Goal: Task Accomplishment & Management: Manage account settings

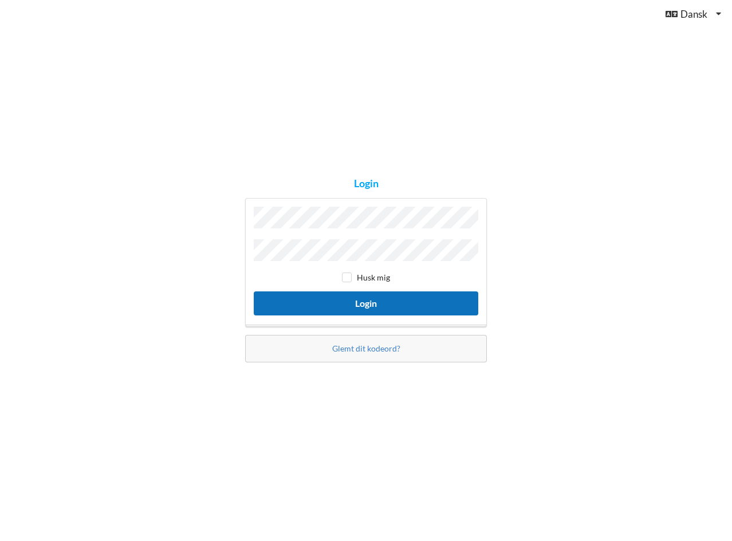
click at [349, 305] on button "Login" at bounding box center [366, 302] width 224 height 23
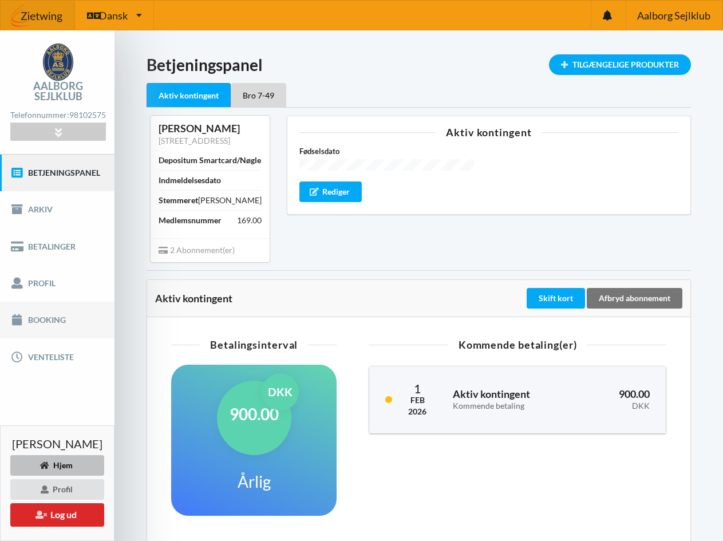
click at [58, 310] on link "Booking" at bounding box center [57, 320] width 115 height 37
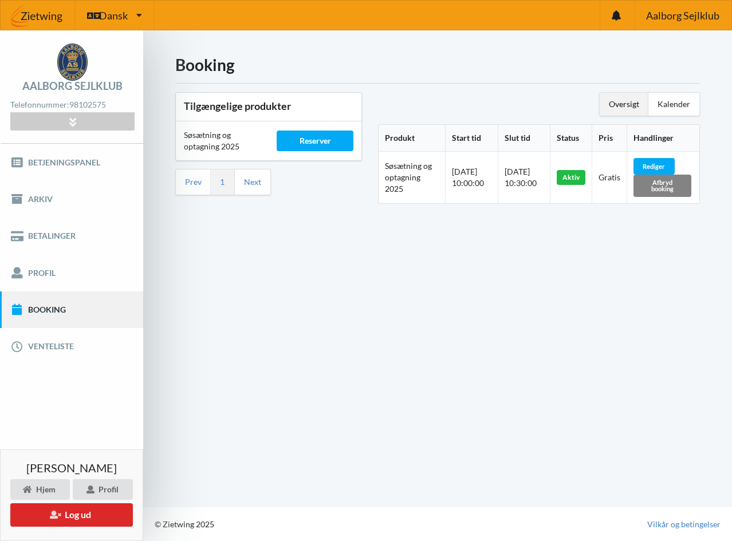
click at [657, 184] on div "Afbryd booking" at bounding box center [662, 186] width 58 height 22
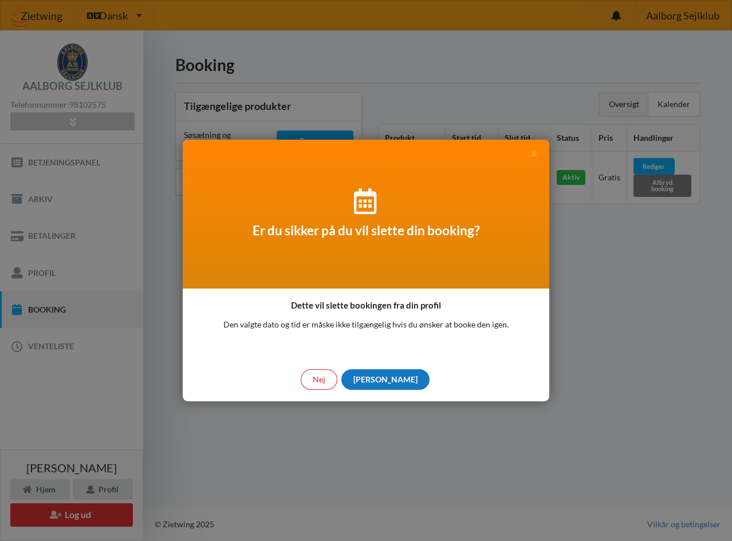
click at [384, 378] on div "[PERSON_NAME]" at bounding box center [385, 379] width 88 height 21
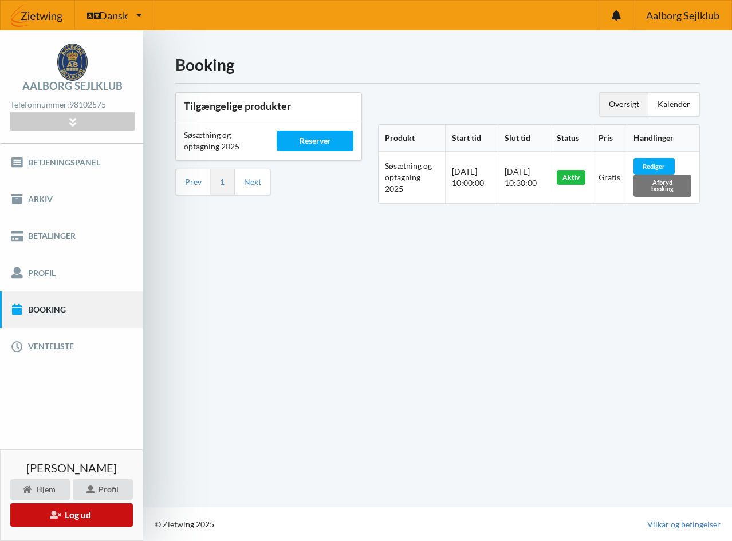
click at [64, 512] on button "Log ud" at bounding box center [71, 514] width 123 height 23
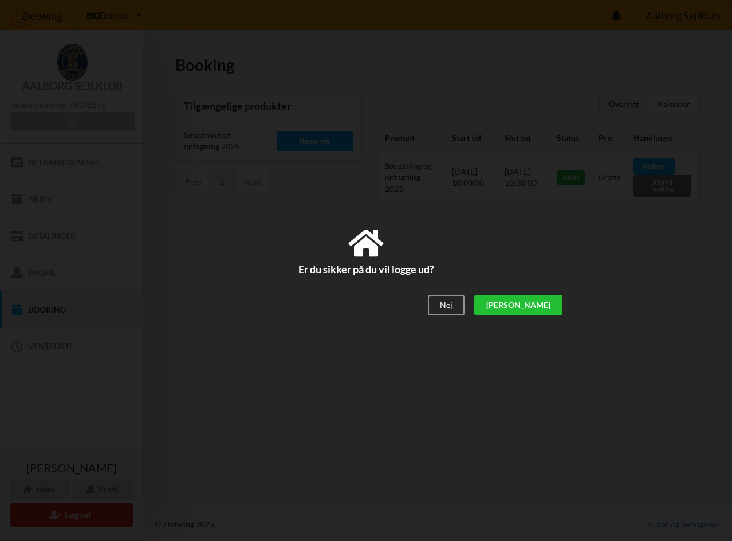
click at [548, 302] on div "[PERSON_NAME]" at bounding box center [518, 305] width 88 height 21
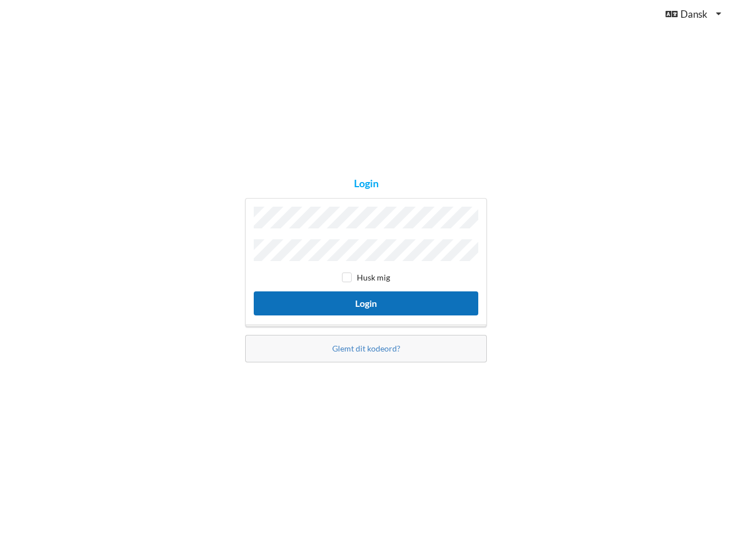
click at [374, 301] on button "Login" at bounding box center [366, 302] width 224 height 23
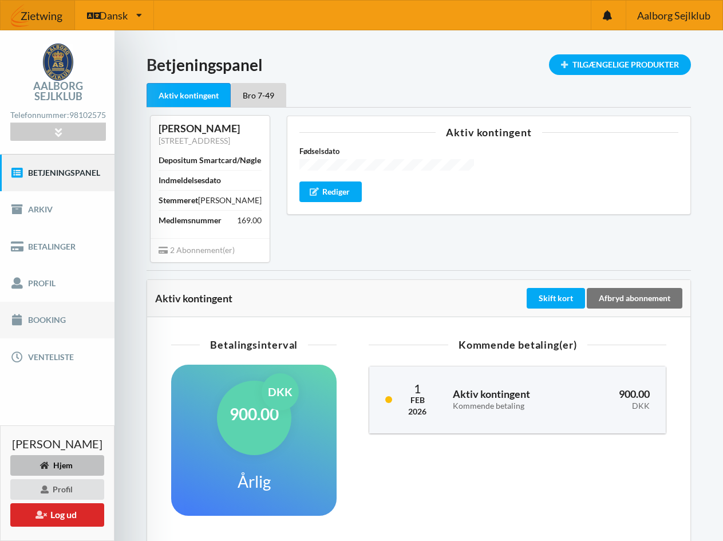
click at [34, 307] on link "Booking" at bounding box center [57, 320] width 115 height 37
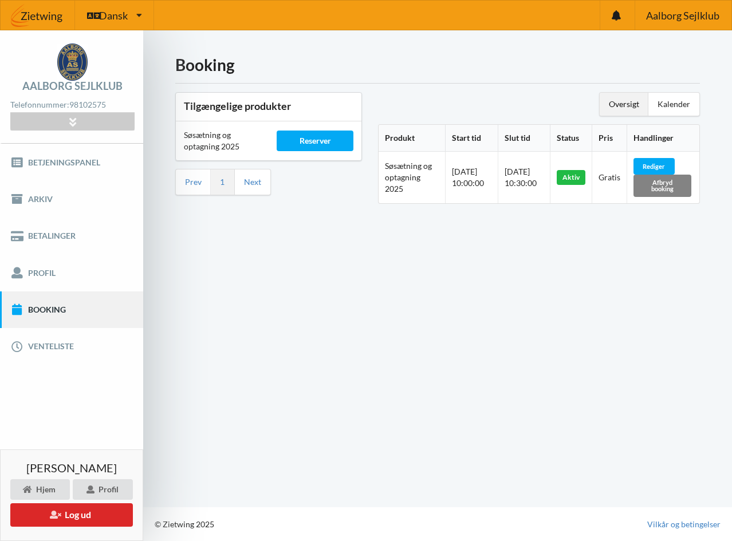
click at [665, 183] on div "Afbryd booking" at bounding box center [662, 186] width 58 height 22
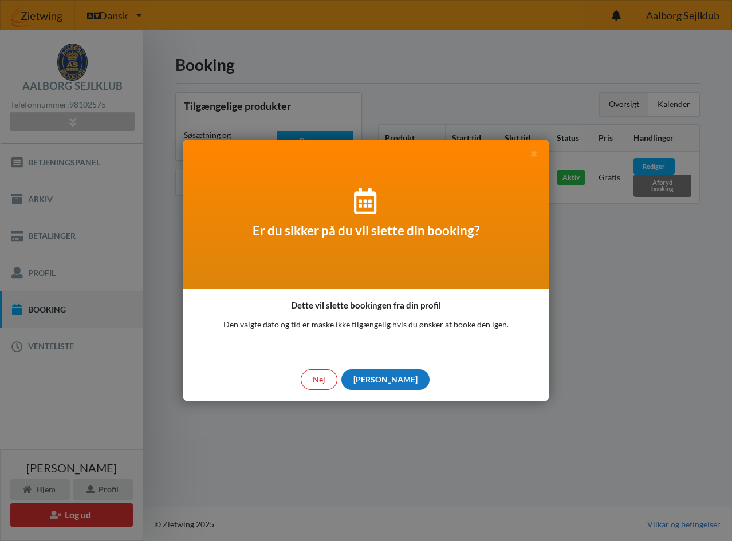
click at [386, 380] on div "[PERSON_NAME]" at bounding box center [385, 379] width 88 height 21
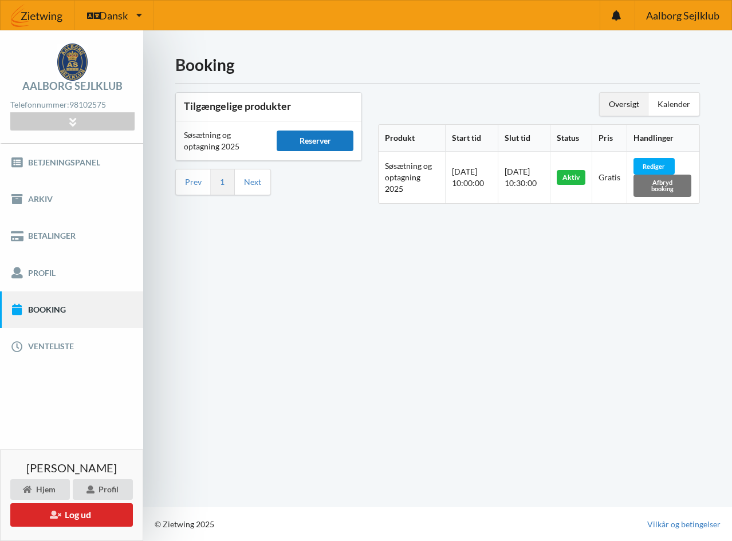
click at [313, 139] on div "Reserver" at bounding box center [315, 141] width 77 height 21
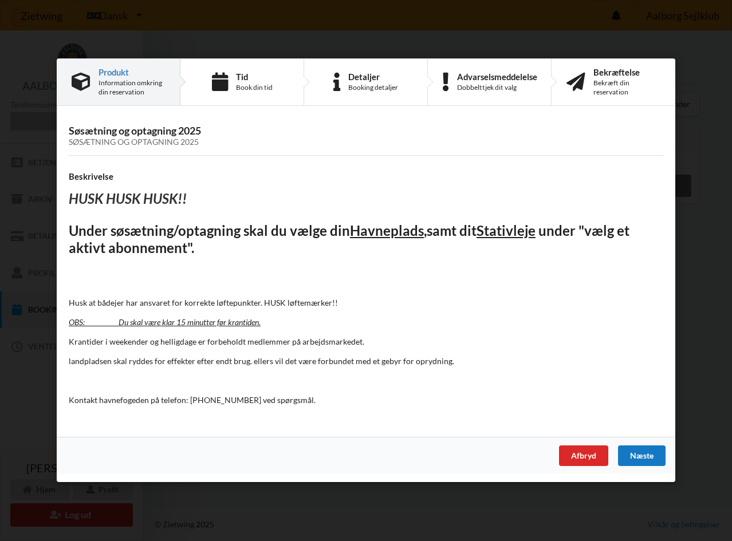
click at [640, 450] on div "Næste" at bounding box center [642, 456] width 48 height 21
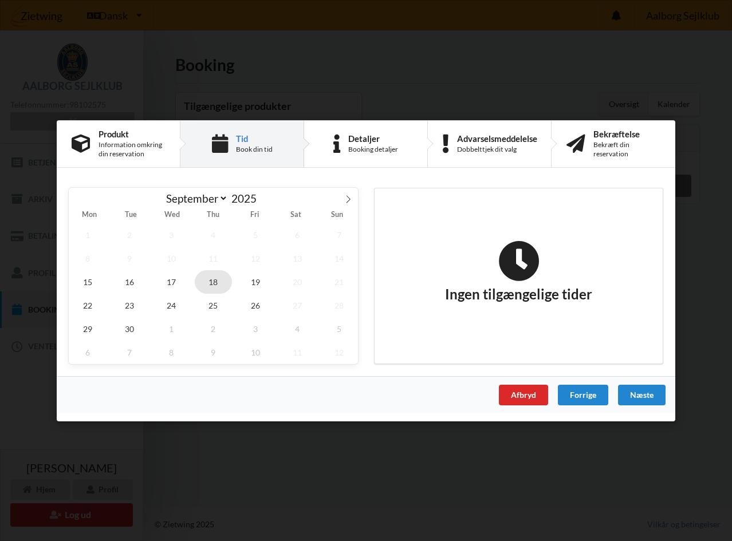
click at [212, 281] on span "18" at bounding box center [214, 281] width 38 height 23
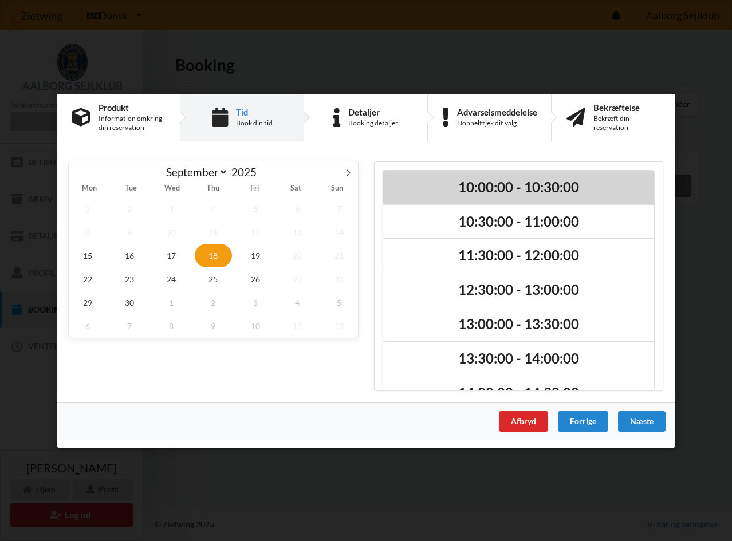
click at [502, 190] on h2 "10:00:00 - 10:30:00" at bounding box center [518, 187] width 255 height 18
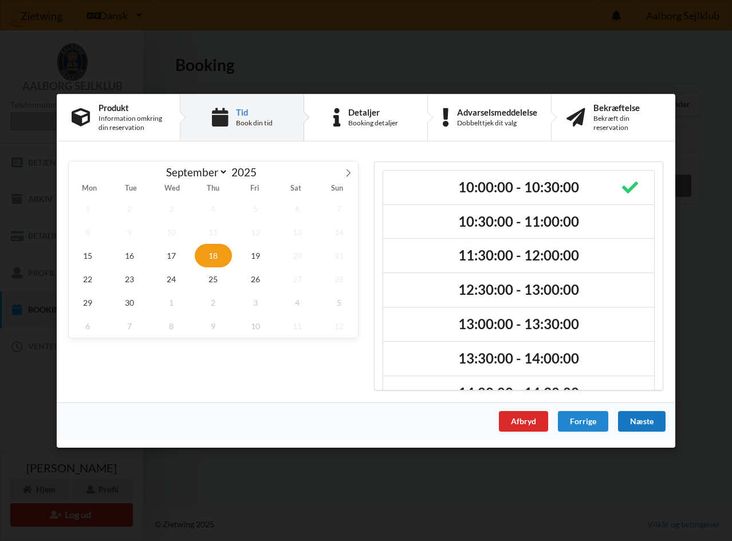
click at [640, 427] on div "Næste" at bounding box center [642, 421] width 48 height 21
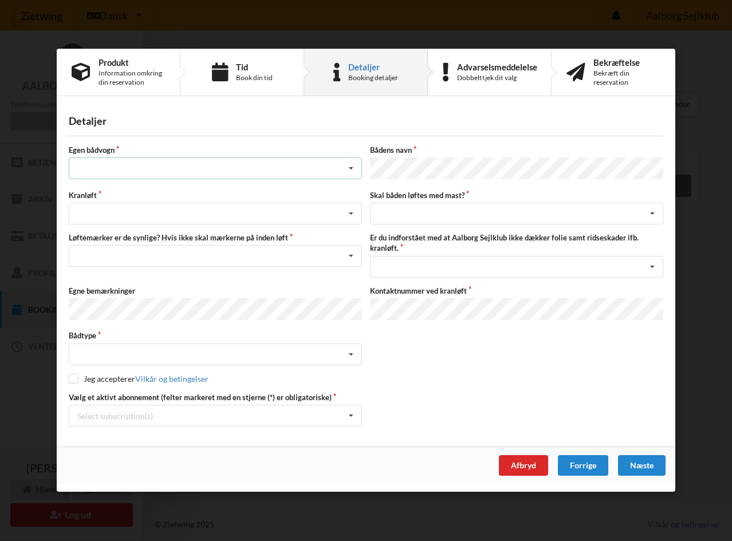
click at [141, 167] on div "Intet valg ja nej" at bounding box center [215, 169] width 293 height 22
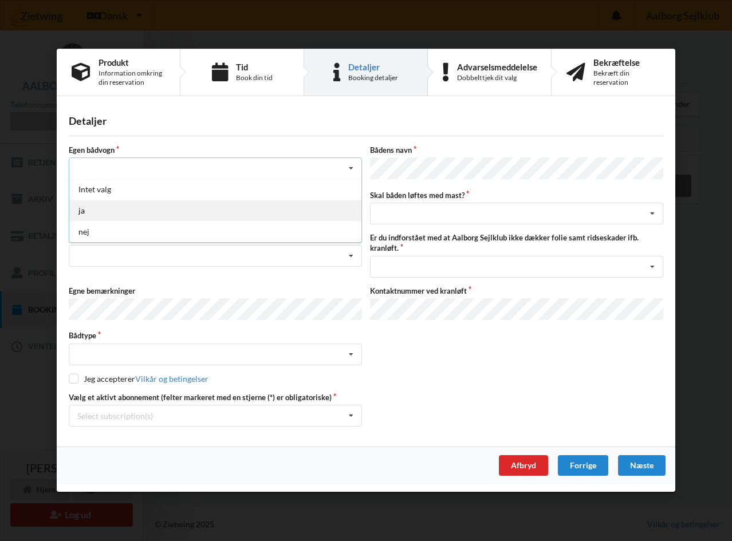
click at [93, 210] on div "ja" at bounding box center [215, 210] width 292 height 21
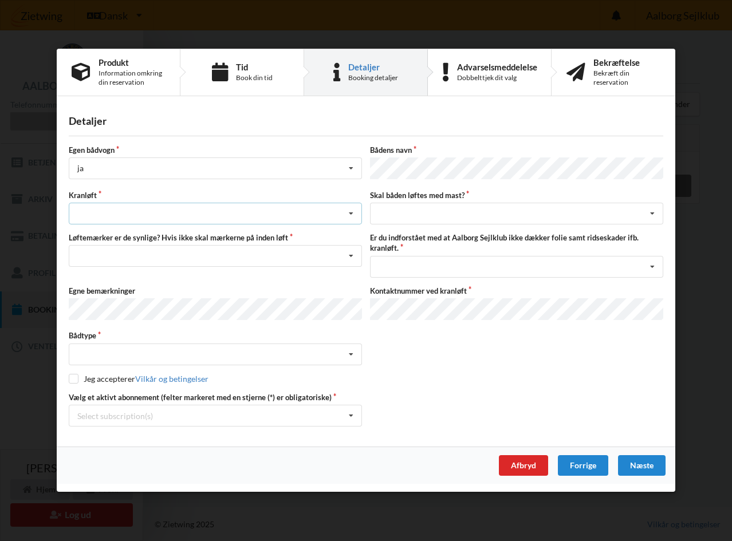
click at [113, 212] on div "Søsætning Optagning" at bounding box center [215, 214] width 293 height 22
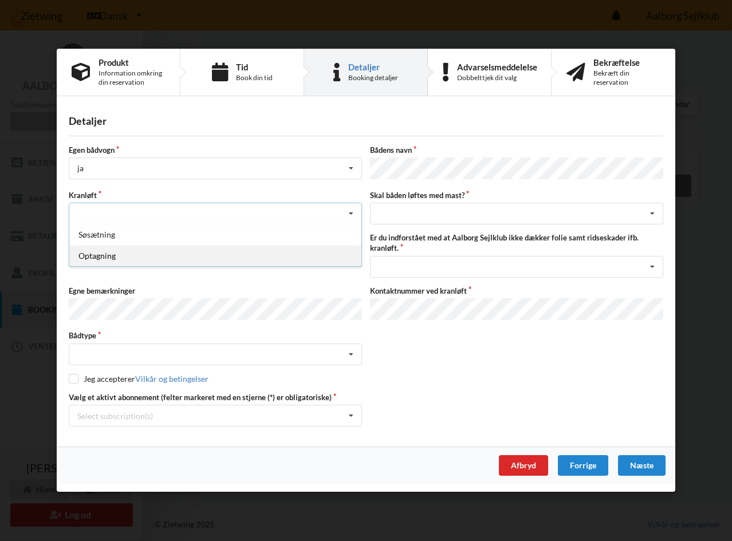
click at [109, 256] on div "Optagning" at bounding box center [215, 256] width 292 height 21
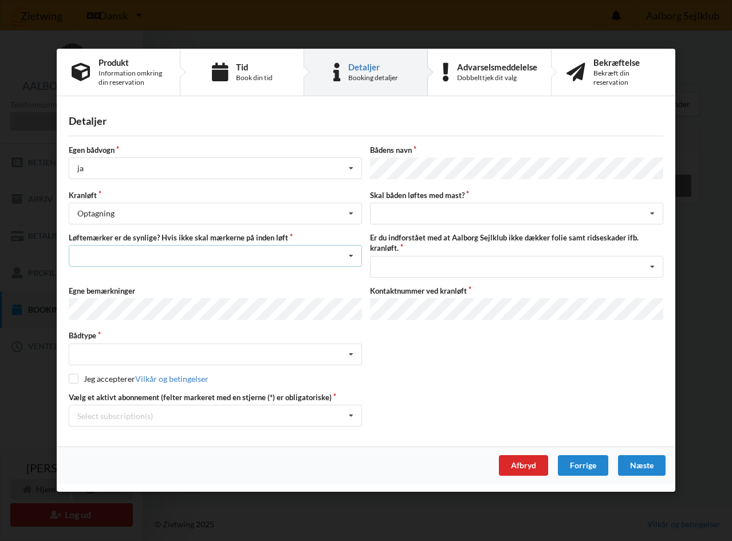
click at [148, 251] on div "Nej, jeg kontakter havnekontoret inden løft og får dem sat på Ja, mine mærker e…" at bounding box center [215, 257] width 293 height 22
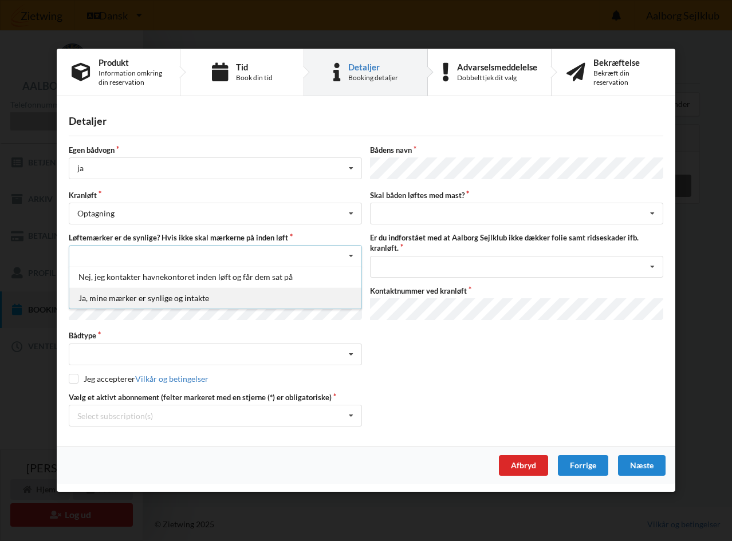
click at [133, 299] on div "Ja, mine mærker er synlige og intakte" at bounding box center [215, 298] width 292 height 21
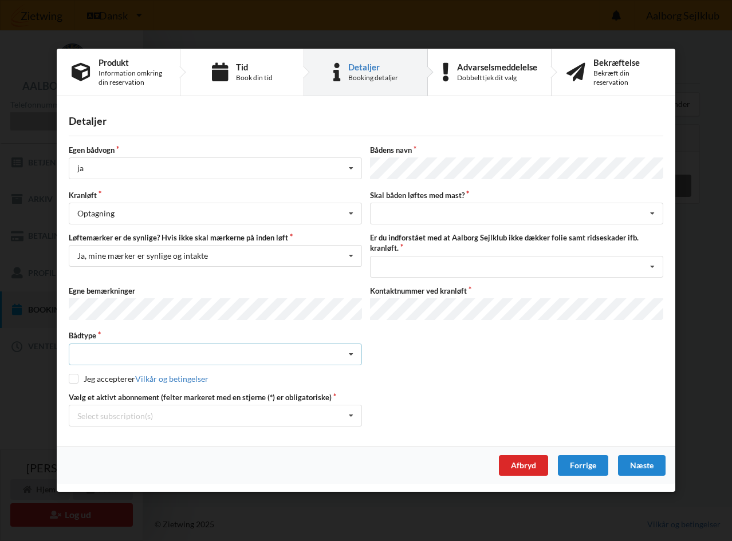
click at [116, 348] on div "Intet valgt Sejlbåd Motorbåd Motorsejler Jolle Andet" at bounding box center [215, 355] width 293 height 22
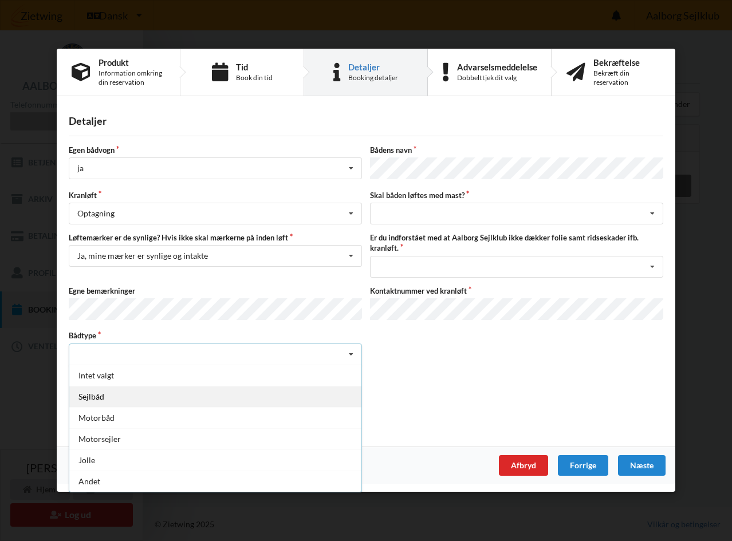
click at [105, 395] on div "Sejlbåd" at bounding box center [215, 396] width 292 height 21
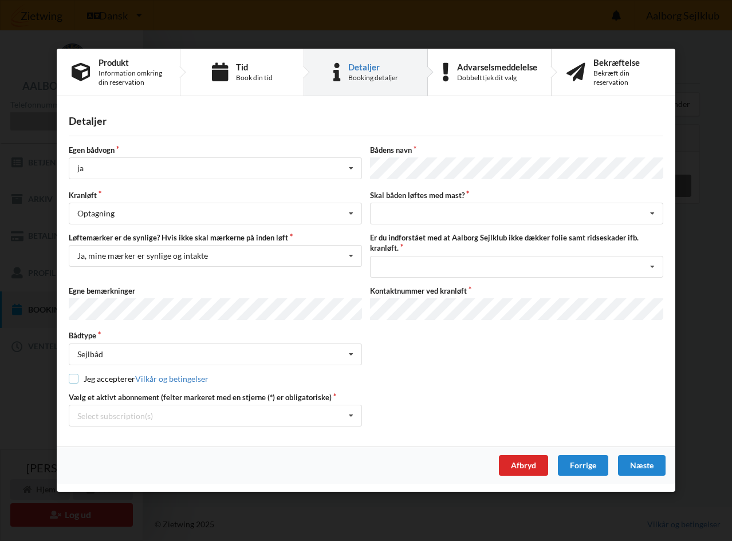
click at [72, 377] on input "checkbox" at bounding box center [74, 379] width 10 height 10
checkbox input "true"
click at [95, 414] on div "Select subscription(s)" at bounding box center [115, 416] width 76 height 10
click at [97, 459] on div "* Bro 7-49" at bounding box center [215, 458] width 292 height 21
click at [445, 212] on div "intet valg ja nej" at bounding box center [516, 214] width 293 height 22
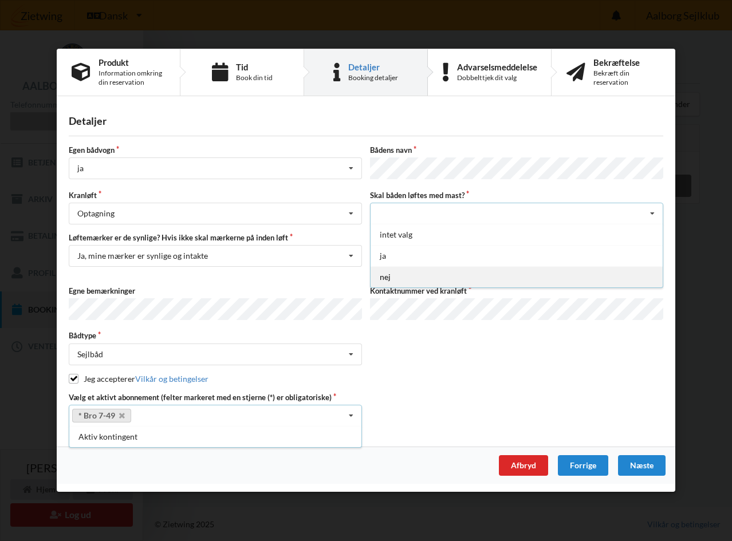
click at [386, 274] on div "nej" at bounding box center [516, 277] width 292 height 21
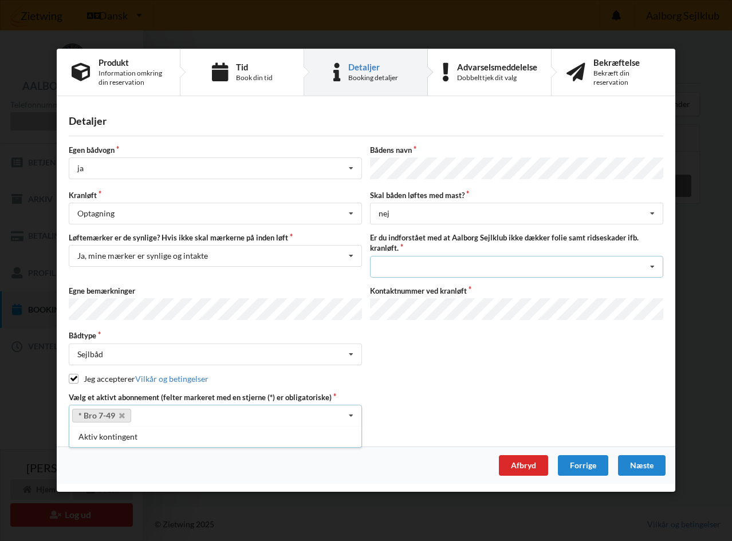
click at [400, 262] on div "Jeg har tæpper med og tager selv ansvaret for eventuelle folie samt ridseskader…" at bounding box center [516, 267] width 293 height 22
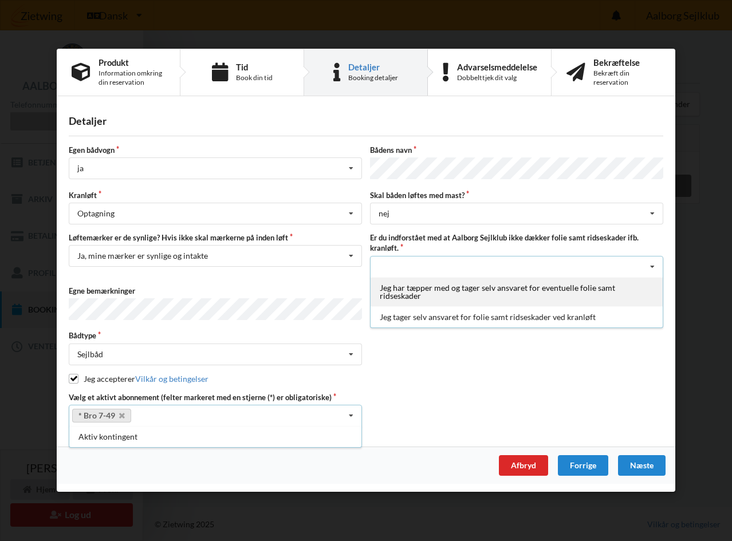
click at [399, 292] on div "Jeg har tæpper med og tager selv ansvaret for eventuelle folie samt ridseskader" at bounding box center [516, 291] width 292 height 29
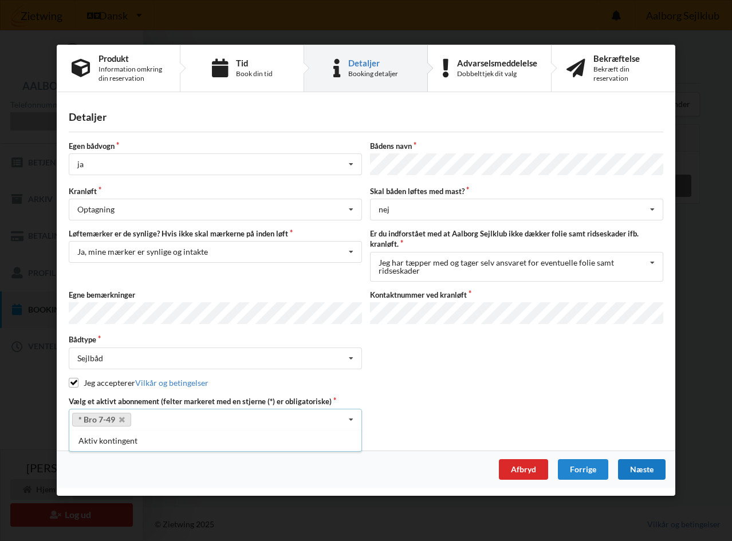
click at [640, 466] on div "Næste" at bounding box center [642, 470] width 48 height 21
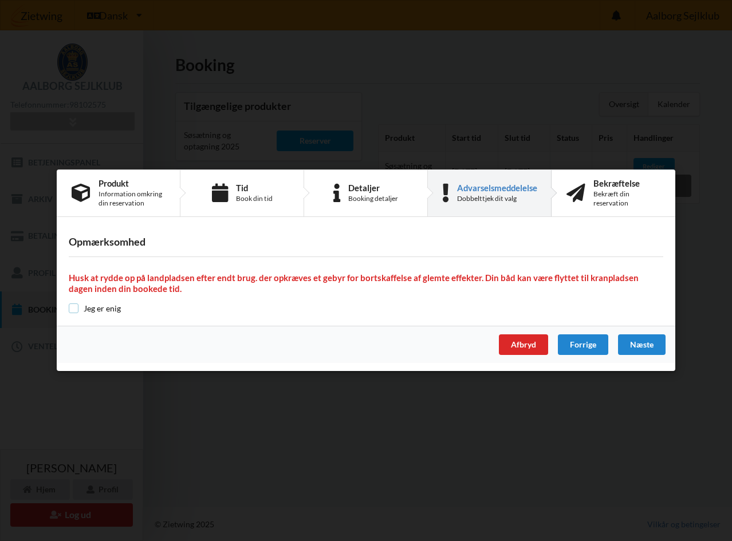
click at [74, 309] on input "checkbox" at bounding box center [74, 308] width 10 height 10
checkbox input "true"
click at [645, 341] on div "Næste" at bounding box center [642, 345] width 48 height 21
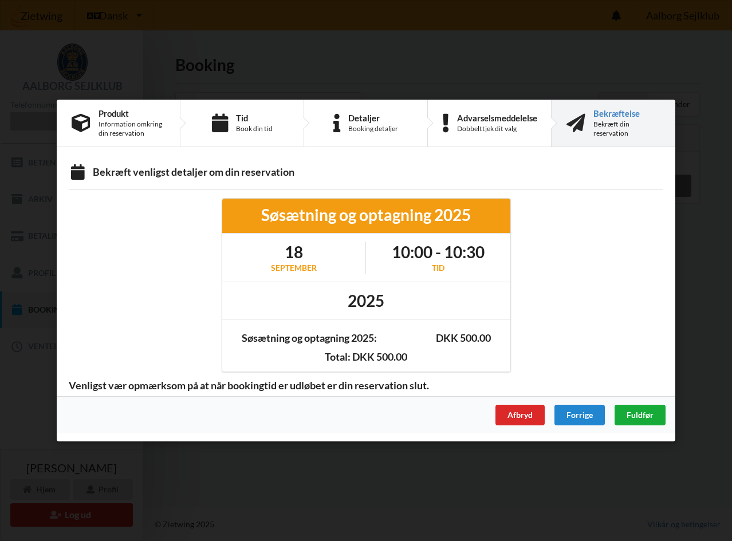
click at [633, 413] on span "Fuldfør" at bounding box center [639, 415] width 27 height 10
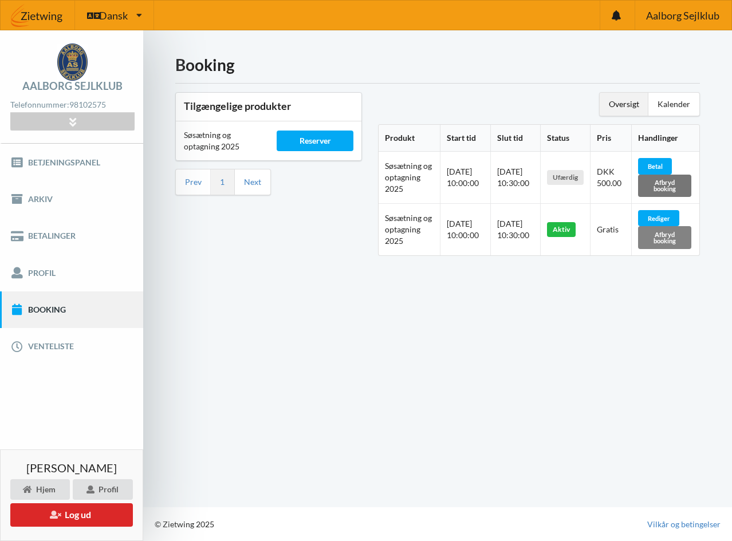
click at [658, 238] on div "Afbryd booking" at bounding box center [664, 237] width 53 height 22
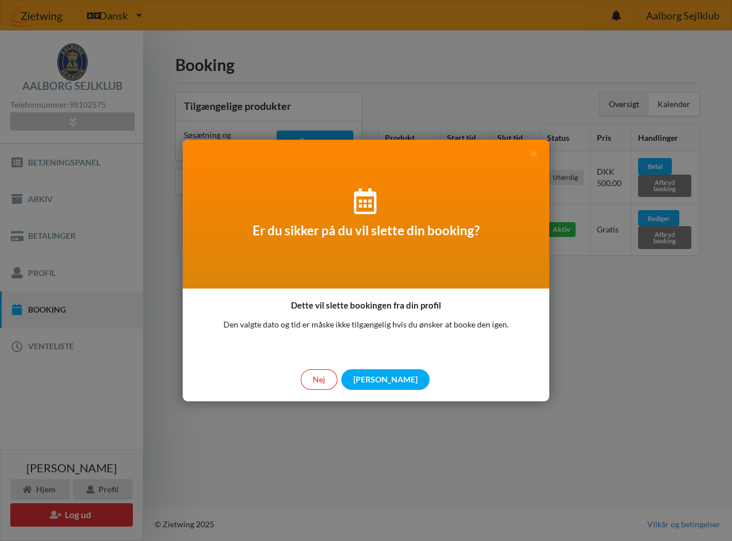
click at [650, 292] on div at bounding box center [366, 270] width 732 height 541
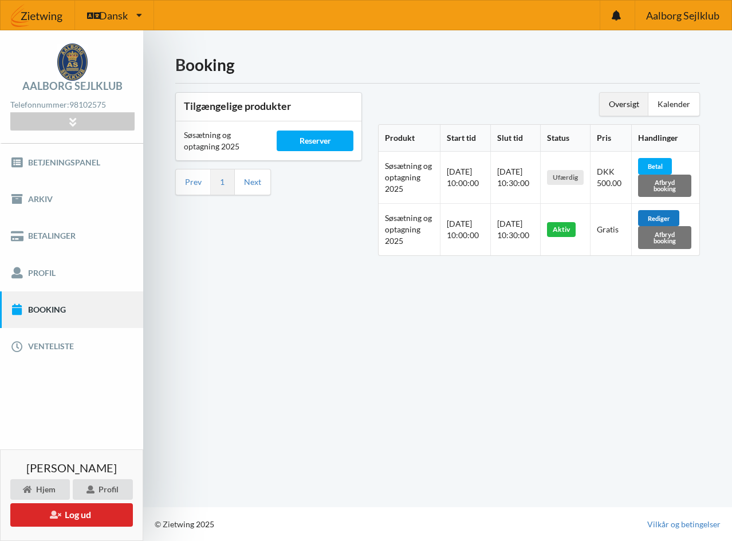
click at [658, 218] on div "Rediger" at bounding box center [658, 218] width 41 height 16
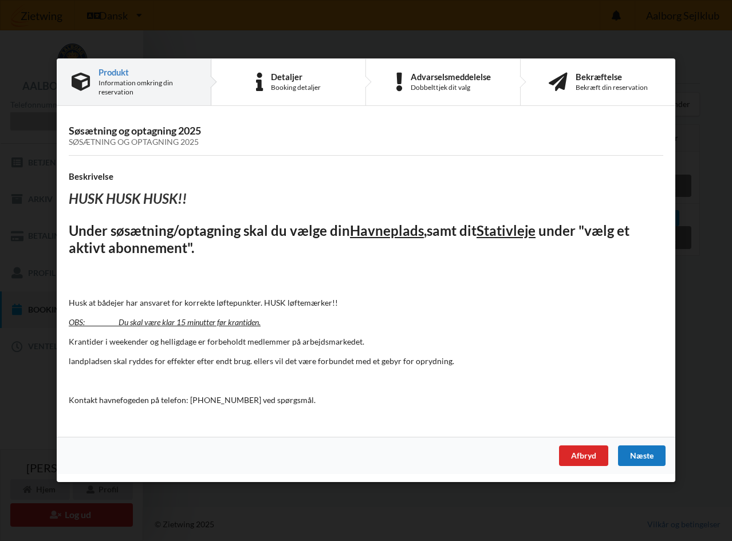
click at [644, 455] on div "Næste" at bounding box center [642, 456] width 48 height 21
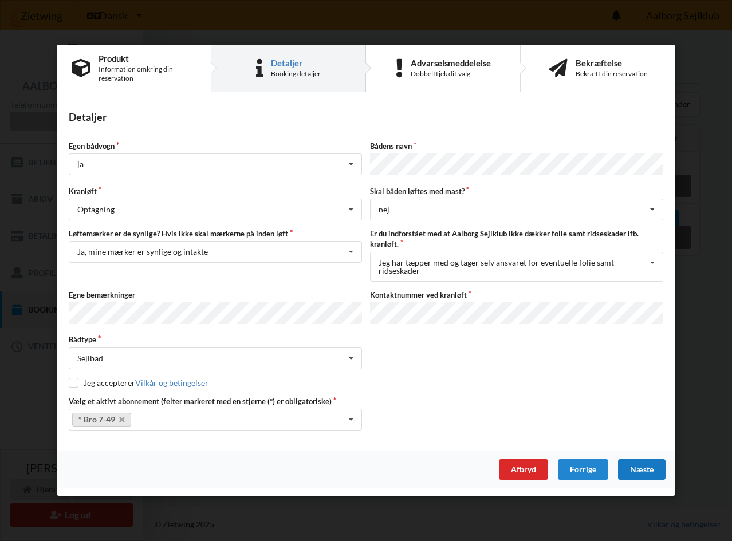
click at [644, 455] on div "Afbryd Forrige Næste" at bounding box center [366, 469] width 618 height 37
click at [648, 466] on div "Næste" at bounding box center [642, 470] width 48 height 21
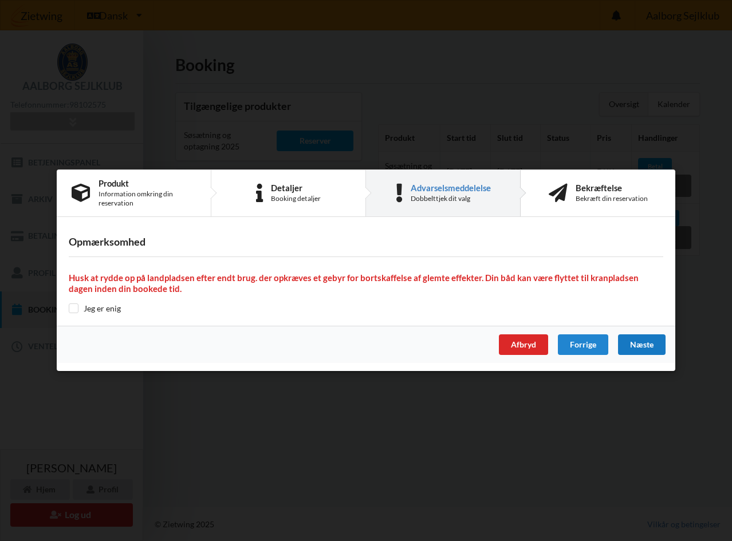
click at [648, 342] on div "Næste" at bounding box center [642, 345] width 48 height 21
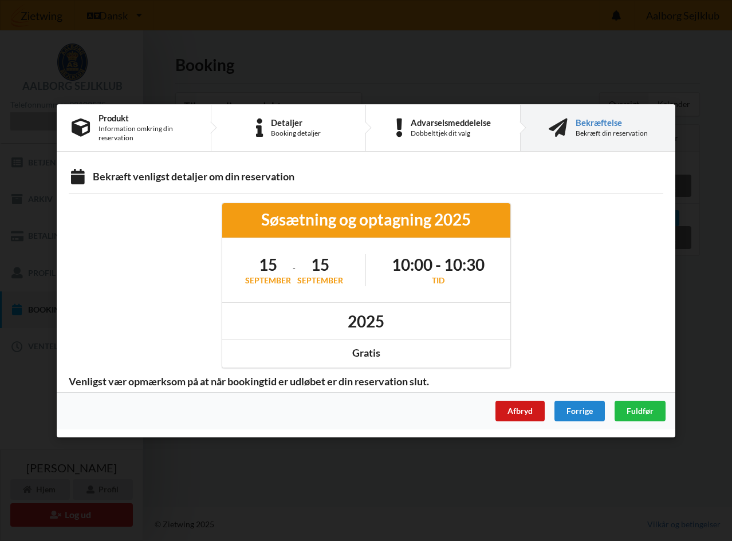
click at [526, 409] on div "Afbryd" at bounding box center [519, 410] width 49 height 21
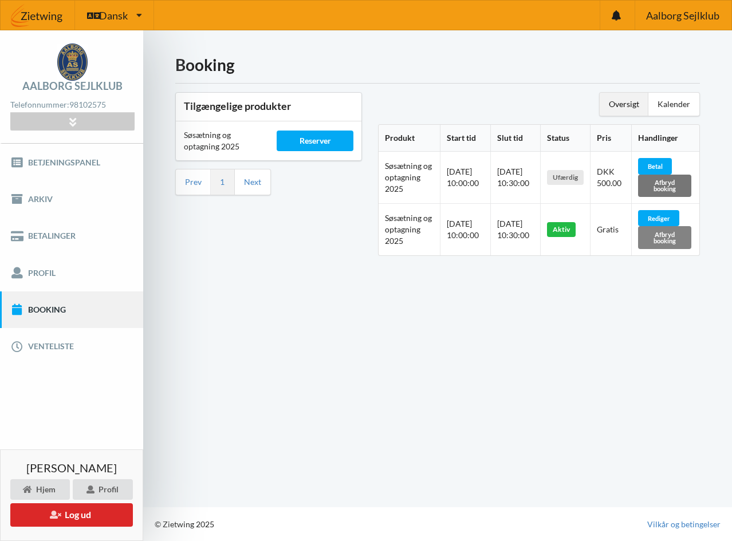
click at [666, 237] on div "Afbryd booking" at bounding box center [664, 237] width 53 height 22
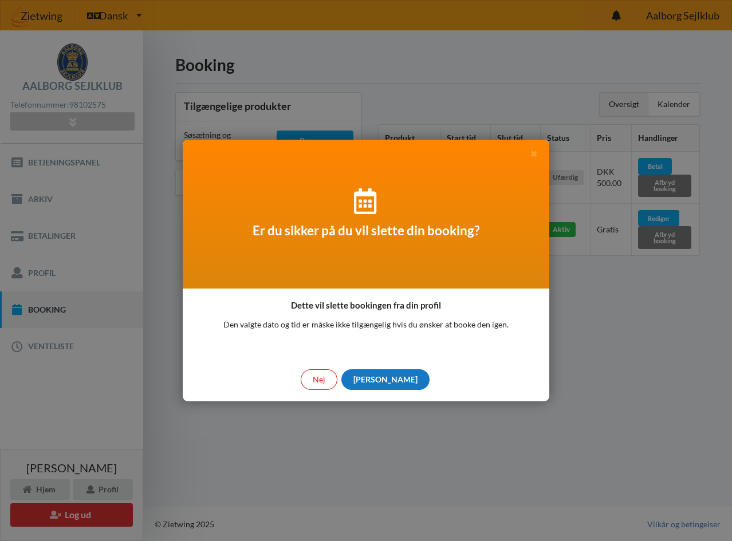
click at [383, 377] on div "[PERSON_NAME]" at bounding box center [385, 379] width 88 height 21
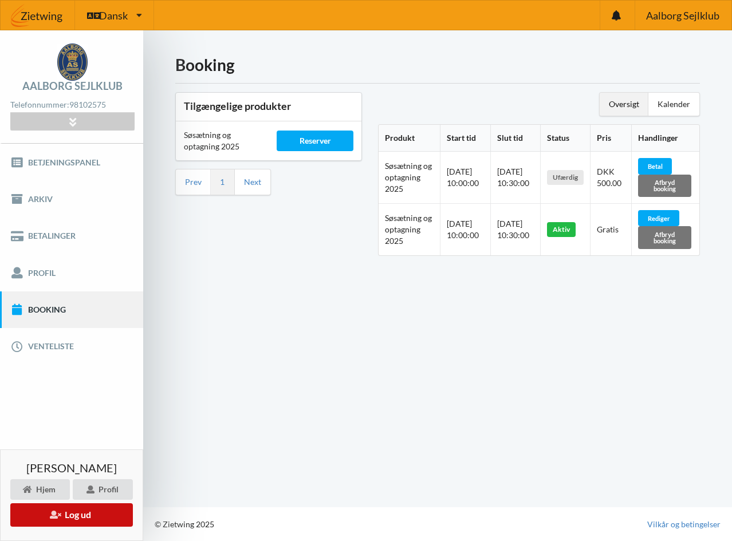
click at [68, 514] on button "Log ud" at bounding box center [71, 514] width 123 height 23
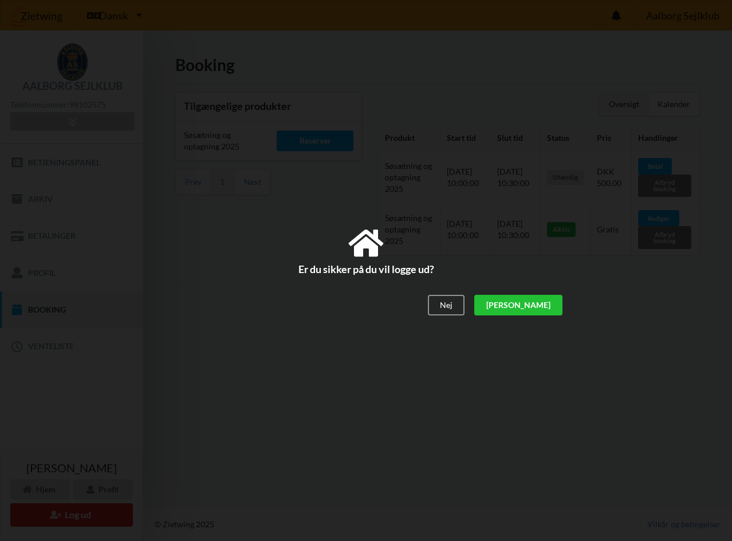
click at [551, 305] on div "[PERSON_NAME]" at bounding box center [518, 305] width 88 height 21
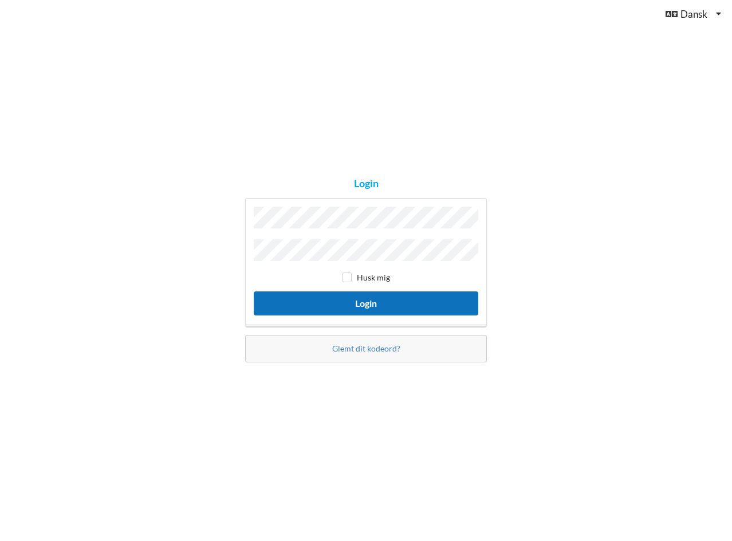
click at [364, 304] on button "Login" at bounding box center [366, 302] width 224 height 23
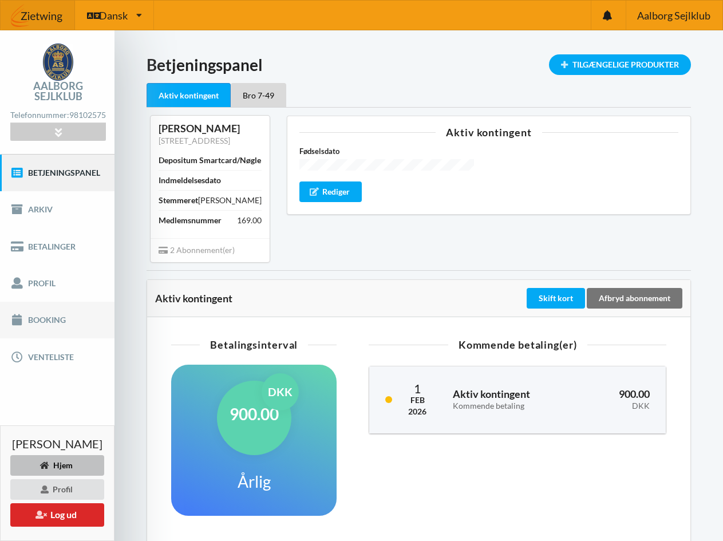
click at [41, 308] on link "Booking" at bounding box center [57, 320] width 115 height 37
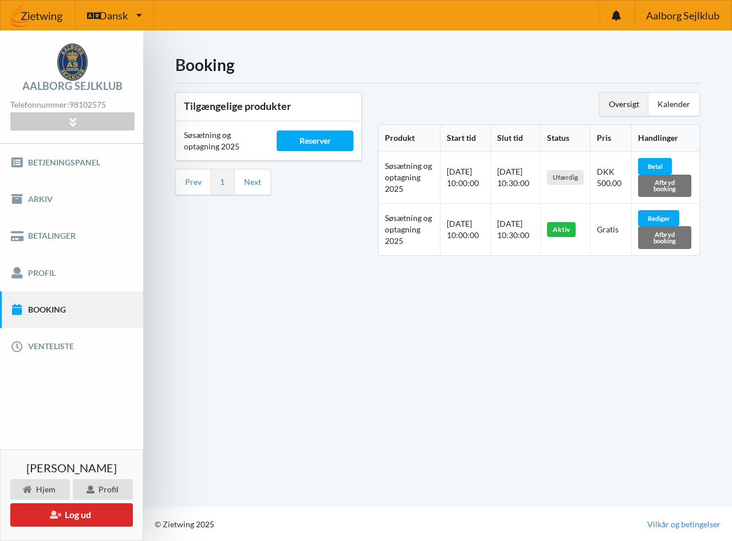
click at [421, 364] on div "Booking Tilgængelige produkter Søsætning og optagning 2025 Reserver Prev 1 Next…" at bounding box center [437, 268] width 589 height 477
click at [76, 516] on button "Log ud" at bounding box center [71, 514] width 123 height 23
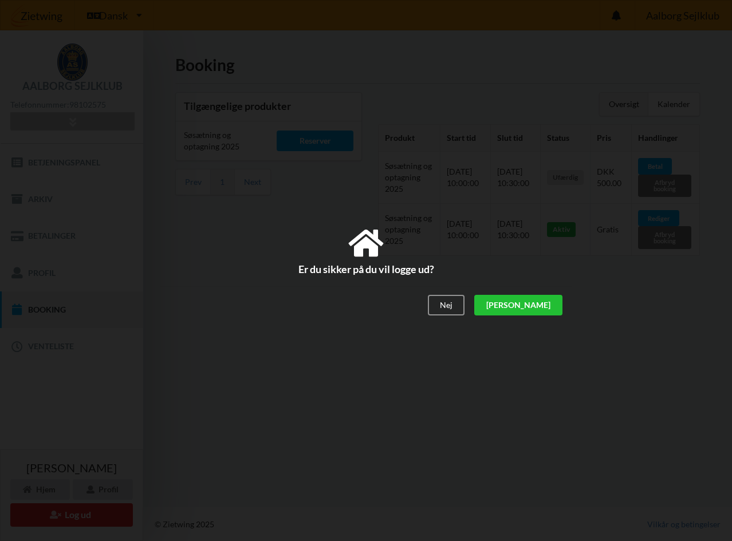
click at [542, 303] on div "[PERSON_NAME]" at bounding box center [518, 305] width 88 height 21
